Goal: Transaction & Acquisition: Book appointment/travel/reservation

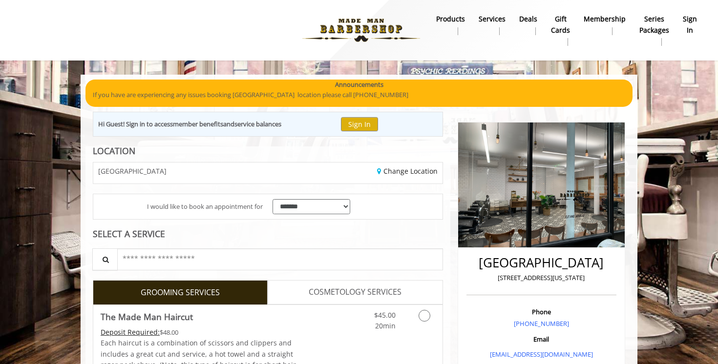
click at [369, 15] on img at bounding box center [361, 30] width 134 height 54
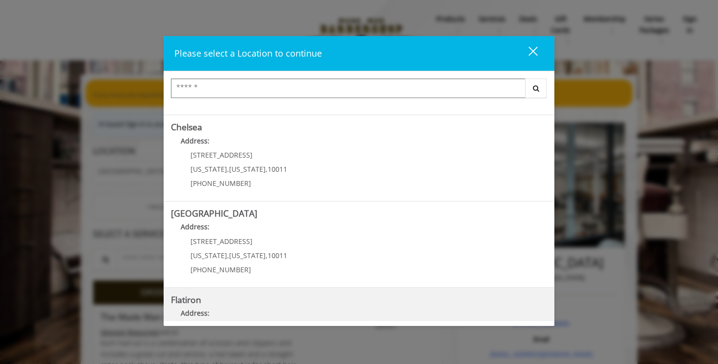
scroll to position [75, 0]
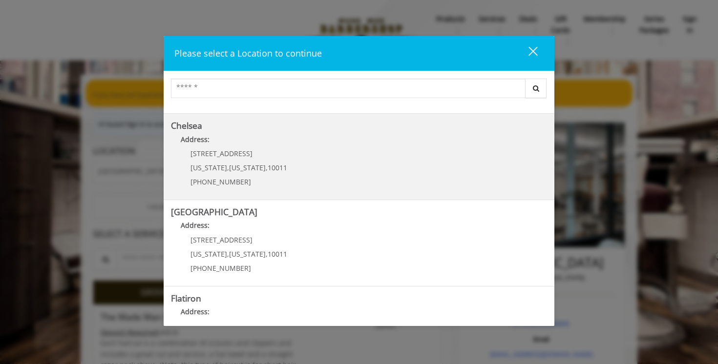
click at [283, 170] on link "Chelsea Address: [STREET_ADDRESS][US_STATE][US_STATE] (917) 639-3902" at bounding box center [359, 156] width 376 height 71
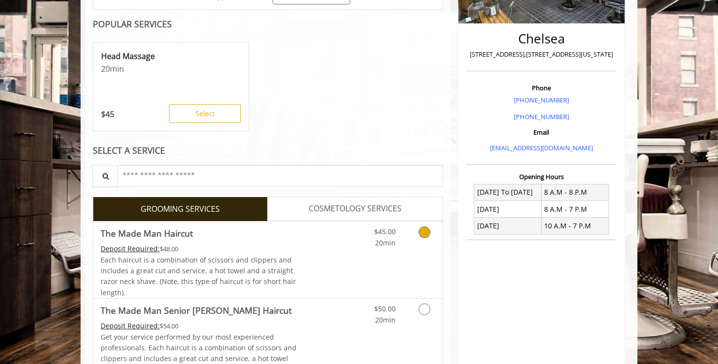
scroll to position [287, 0]
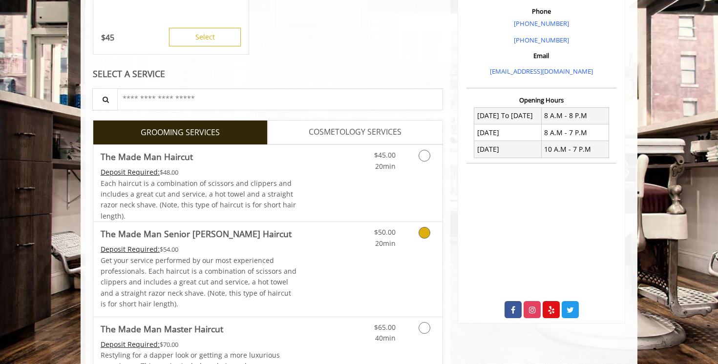
click at [387, 252] on div "$50.00 20min" at bounding box center [398, 269] width 87 height 94
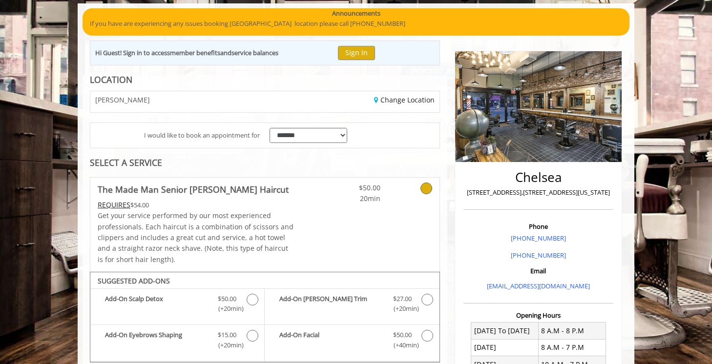
scroll to position [330, 0]
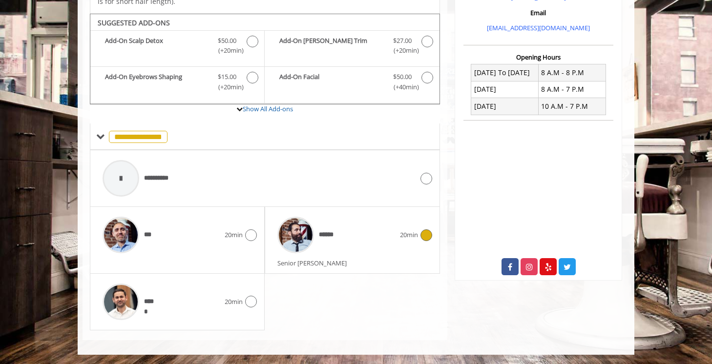
click at [383, 250] on div "******" at bounding box center [336, 235] width 127 height 46
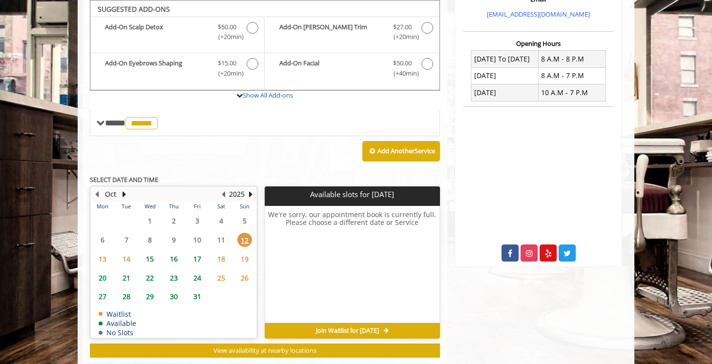
scroll to position [344, 0]
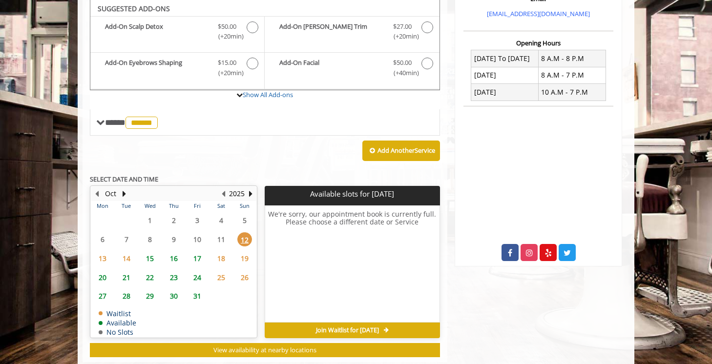
click at [197, 258] on span "17" at bounding box center [197, 259] width 15 height 14
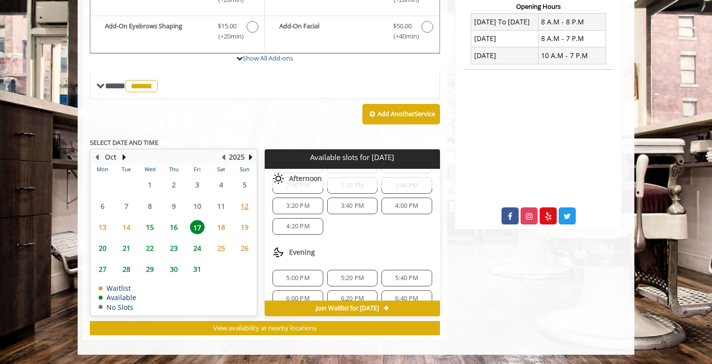
scroll to position [147, 0]
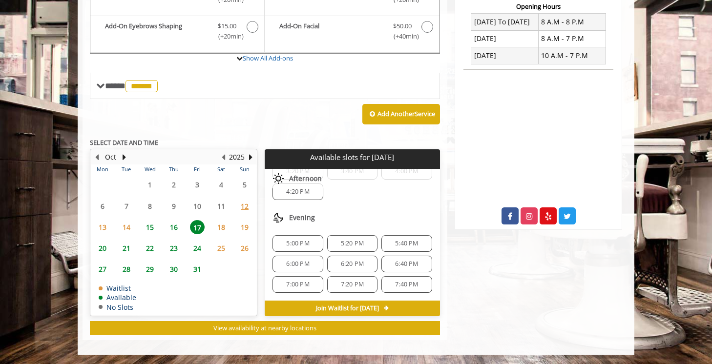
click at [364, 266] on span "6:20 PM" at bounding box center [353, 264] width 42 height 8
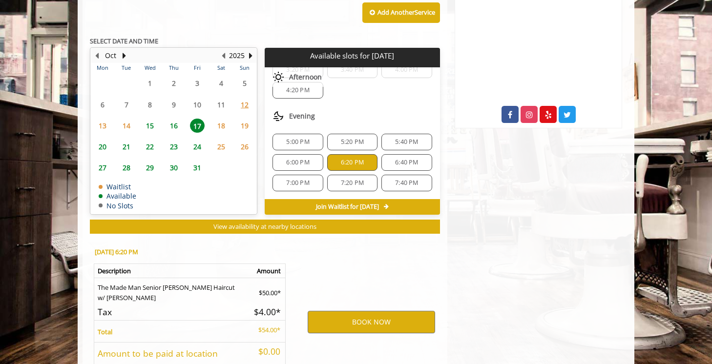
scroll to position [557, 0]
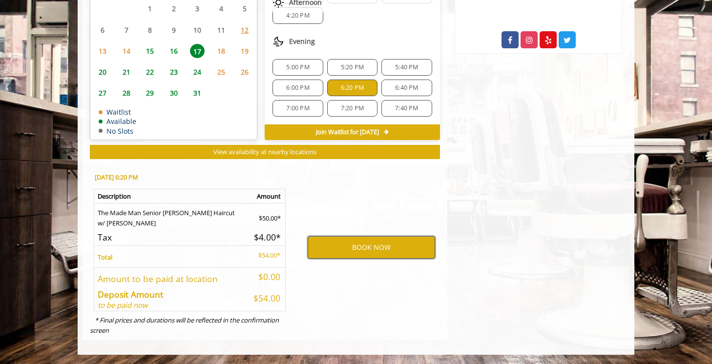
click at [371, 248] on button "BOOK NOW" at bounding box center [371, 247] width 127 height 22
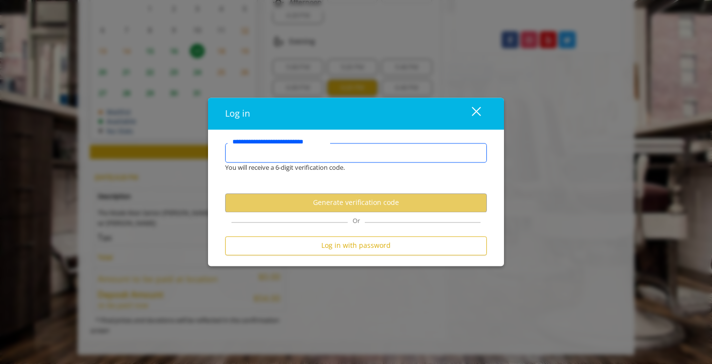
click at [389, 149] on input "**********" at bounding box center [356, 153] width 262 height 20
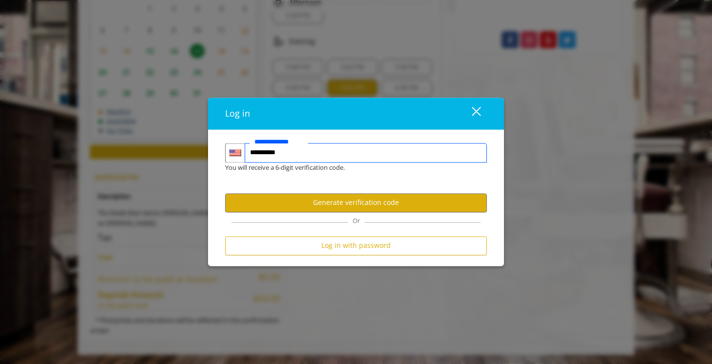
type input "**********"
click at [481, 117] on button "close" at bounding box center [470, 114] width 33 height 20
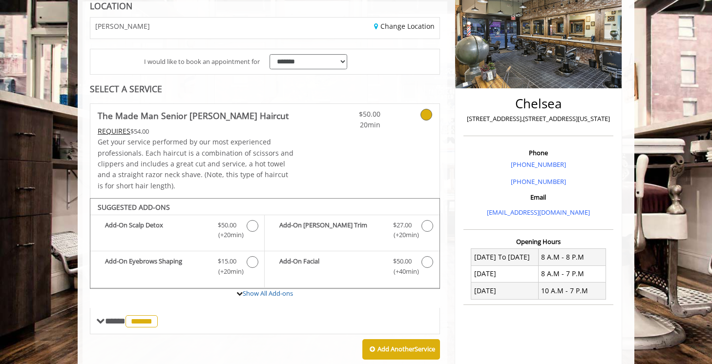
scroll to position [148, 0]
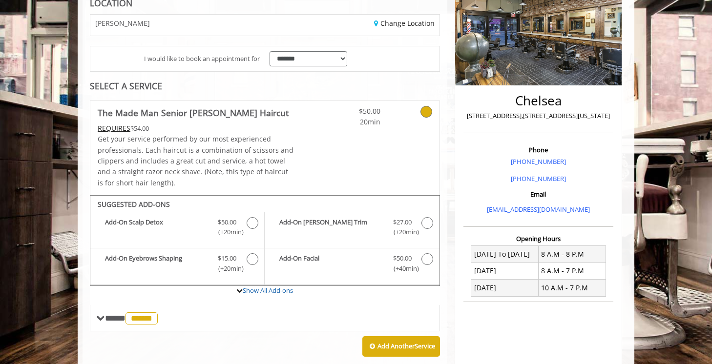
click at [471, 120] on p "169 W 23rd Street,170 W 23rd Street, New York" at bounding box center [538, 116] width 145 height 10
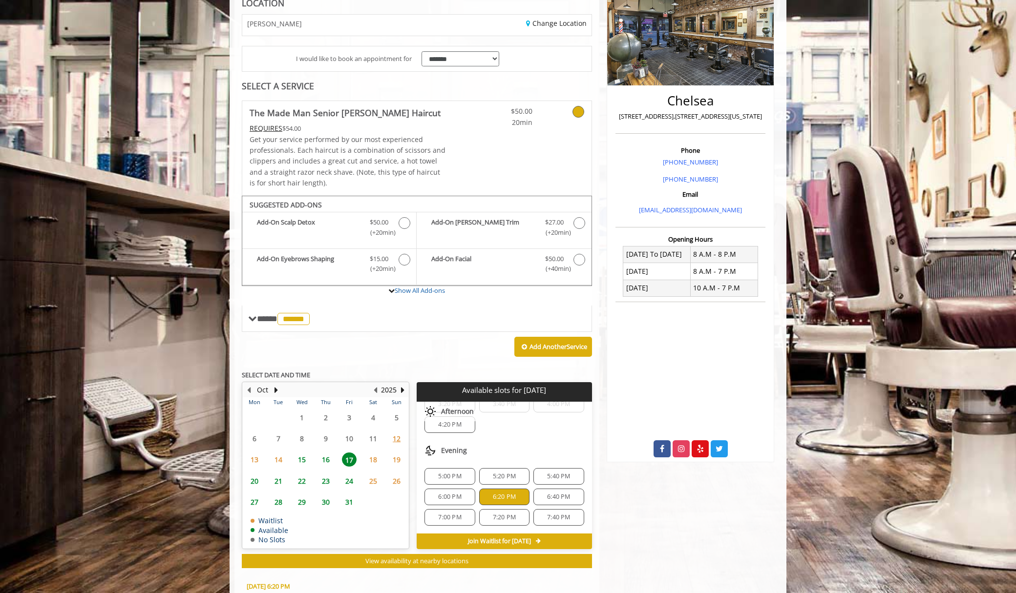
scroll to position [147, 0]
